Goal: Navigation & Orientation: Find specific page/section

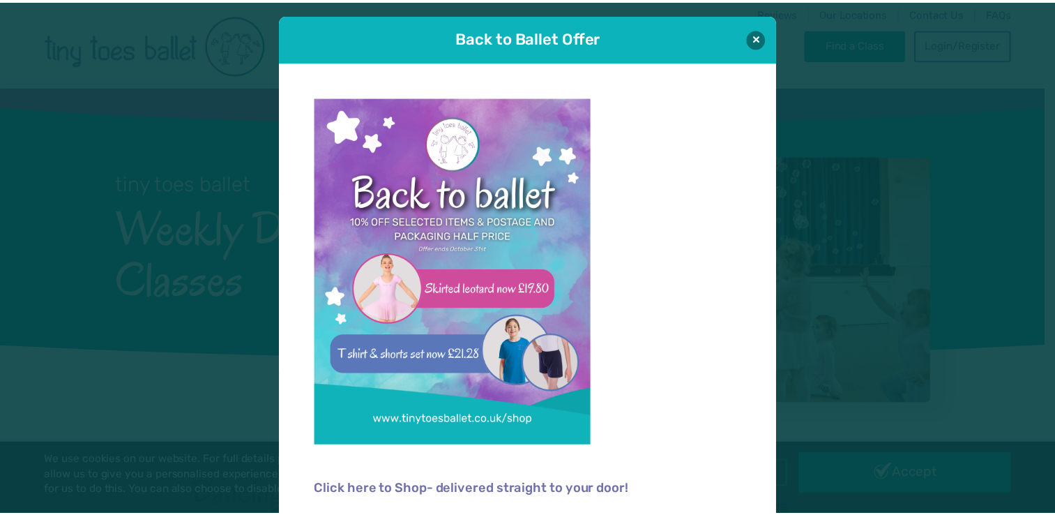
scroll to position [9, 0]
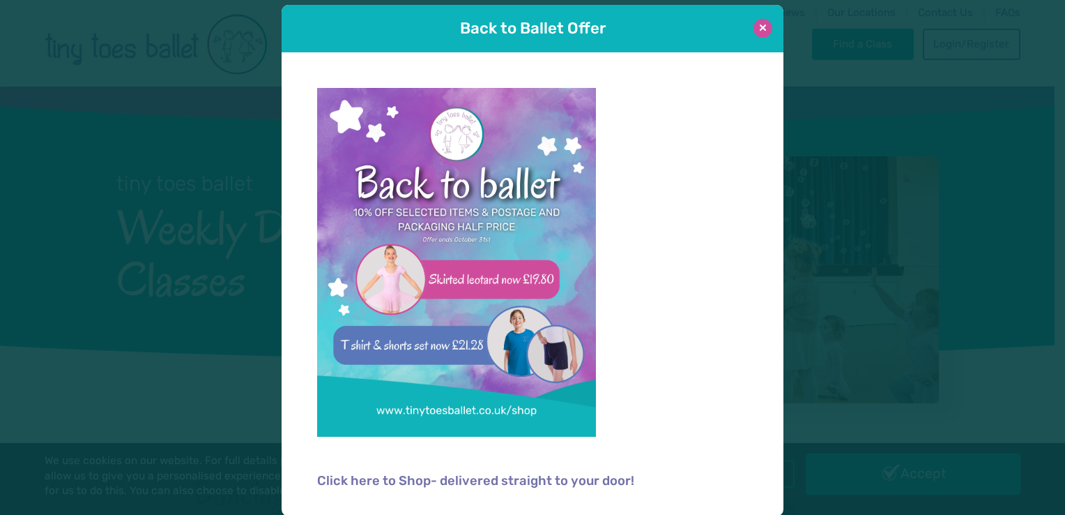
click at [757, 29] on button at bounding box center [763, 28] width 19 height 19
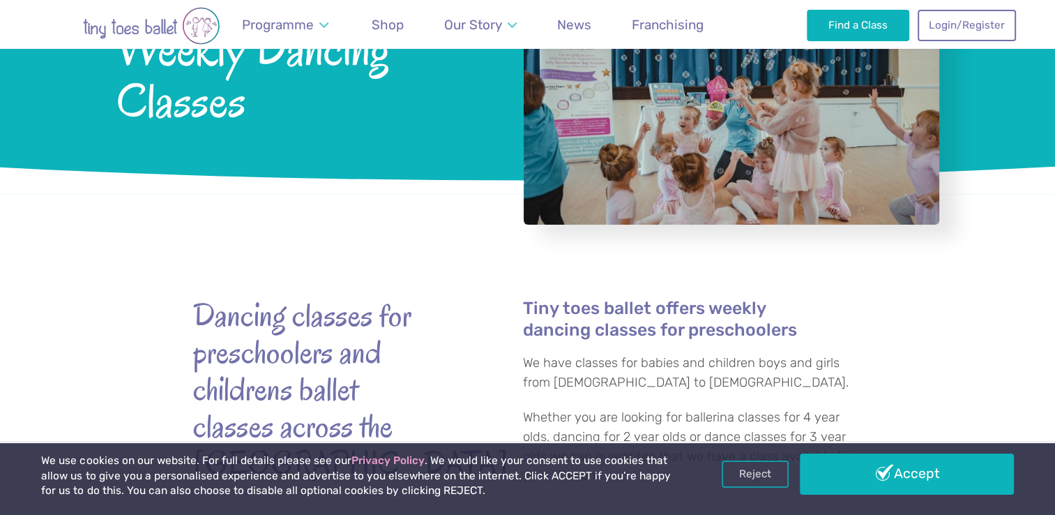
scroll to position [210, 0]
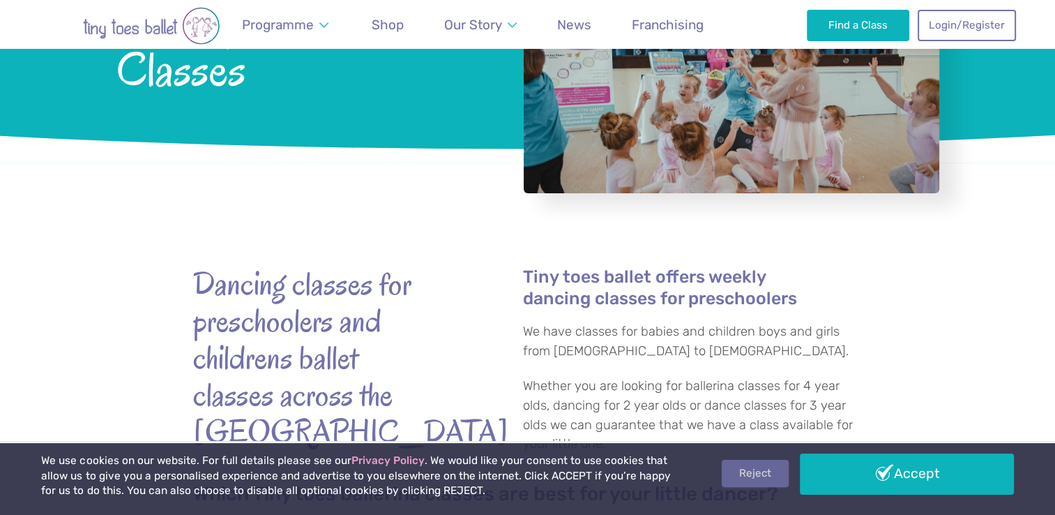
click at [775, 478] on link "Reject" at bounding box center [755, 473] width 67 height 26
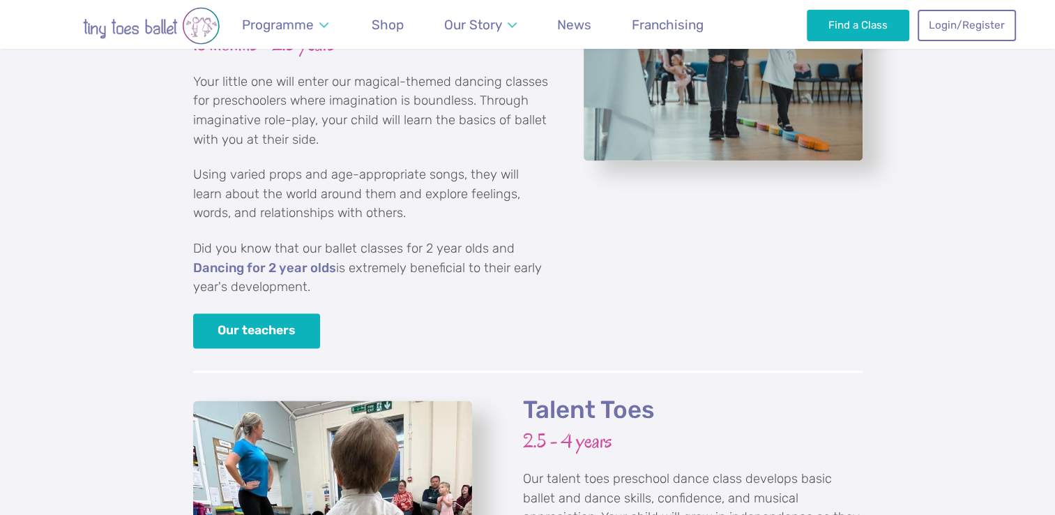
scroll to position [1107, 0]
